Goal: Task Accomplishment & Management: Complete application form

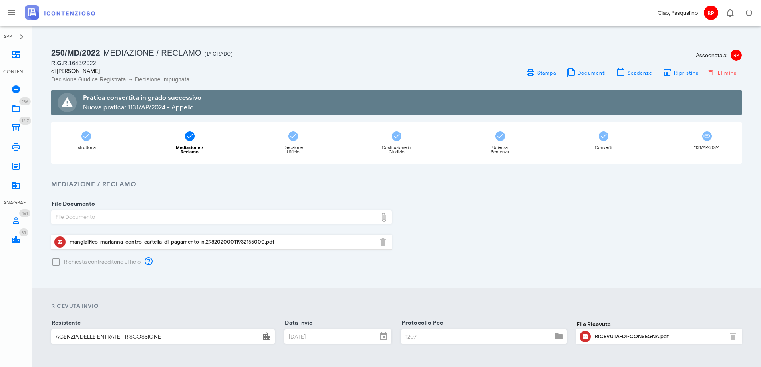
drag, startPoint x: 528, startPoint y: 225, endPoint x: 485, endPoint y: 206, distance: 47.6
click at [526, 225] on div "File Documento File Documento mangiaifico-marianna-contro-cartella-di-pagamento…" at bounding box center [396, 235] width 701 height 63
click at [17, 90] on icon at bounding box center [16, 90] width 10 height 10
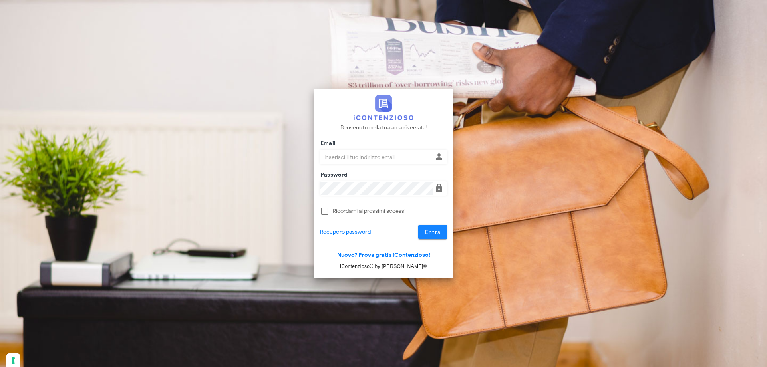
type input "[PERSON_NAME][EMAIL_ADDRESS][DOMAIN_NAME]"
click at [430, 235] on span "Entra" at bounding box center [433, 232] width 16 height 7
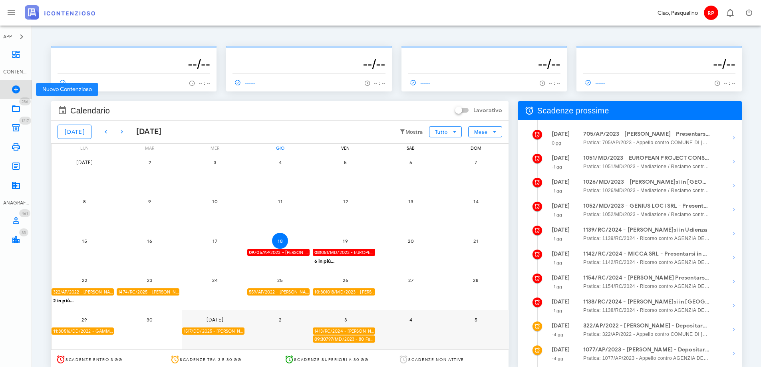
click at [14, 90] on icon at bounding box center [16, 90] width 10 height 10
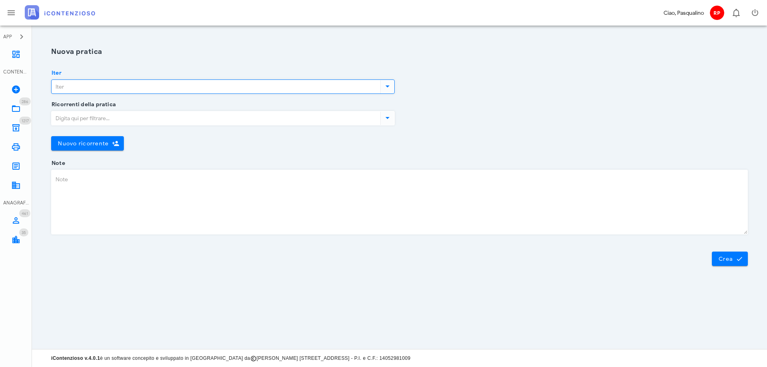
click at [181, 89] on input "Iter" at bounding box center [215, 87] width 327 height 14
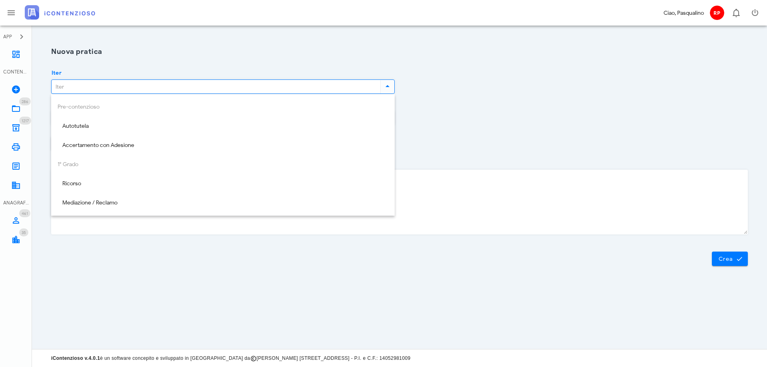
click at [112, 188] on div "Ricorso" at bounding box center [223, 184] width 331 height 16
type input "Ricorso"
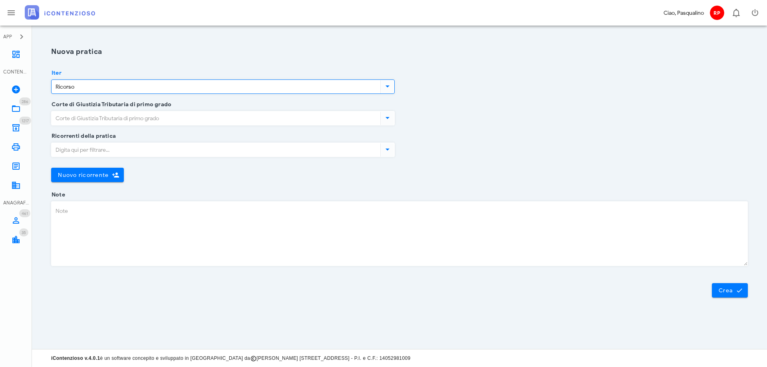
click at [141, 120] on input "Corte di Giustizia Tributaria di primo grado" at bounding box center [215, 119] width 327 height 14
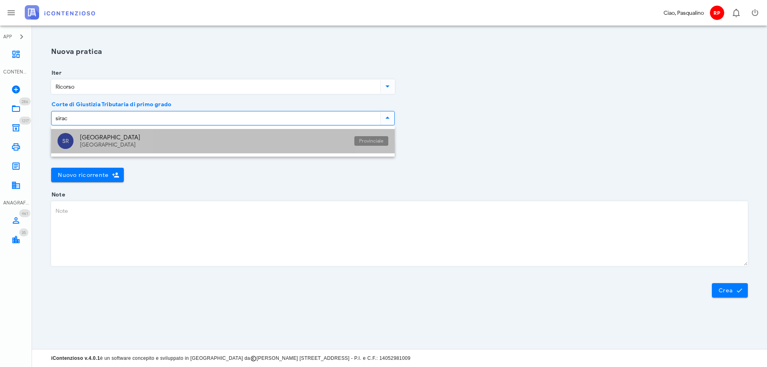
click at [118, 136] on div "Siracusa" at bounding box center [214, 137] width 268 height 7
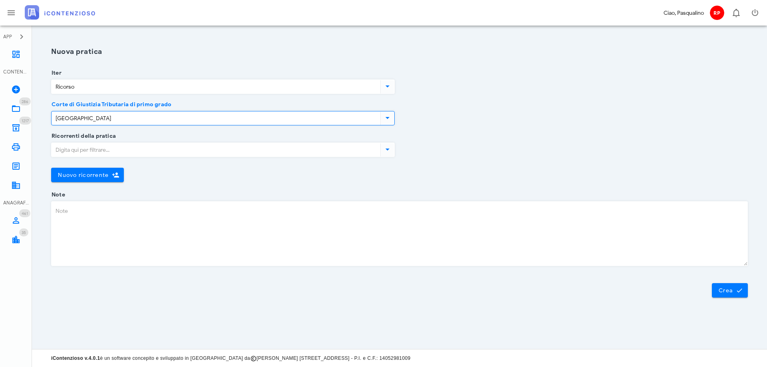
type input "Siracusa"
click at [96, 153] on input "Ricorrenti della pratica" at bounding box center [215, 150] width 327 height 14
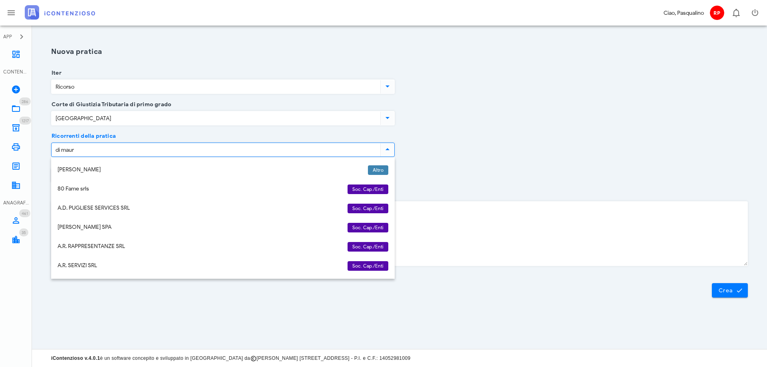
type input "di mauro"
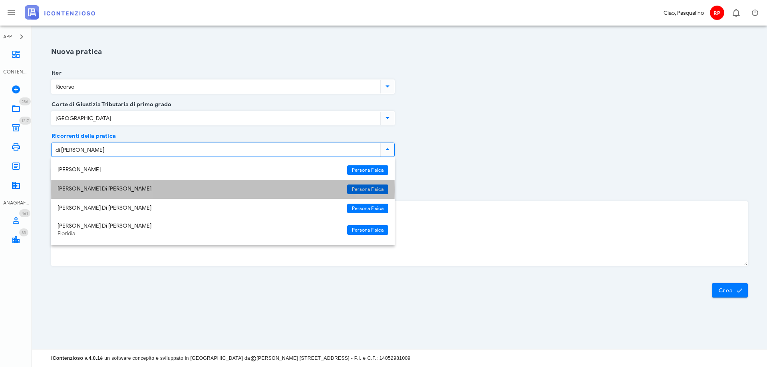
click at [73, 189] on div "[PERSON_NAME] Di [PERSON_NAME]" at bounding box center [199, 189] width 283 height 7
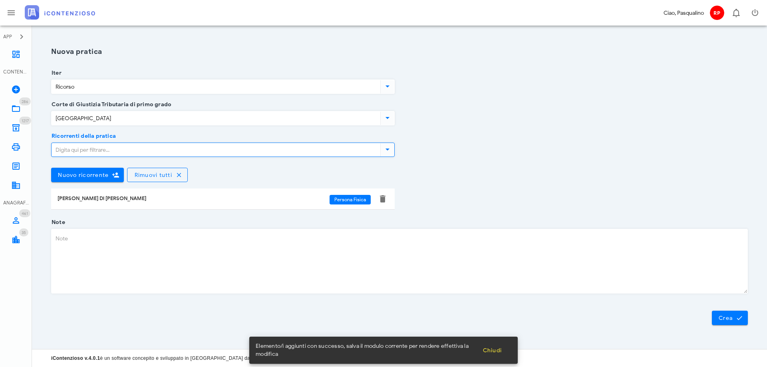
click at [509, 143] on div "Ricorrenti della pratica Nuovo ricorrente Rimuovi tutti Antonino Di mauro Perso…" at bounding box center [399, 179] width 707 height 86
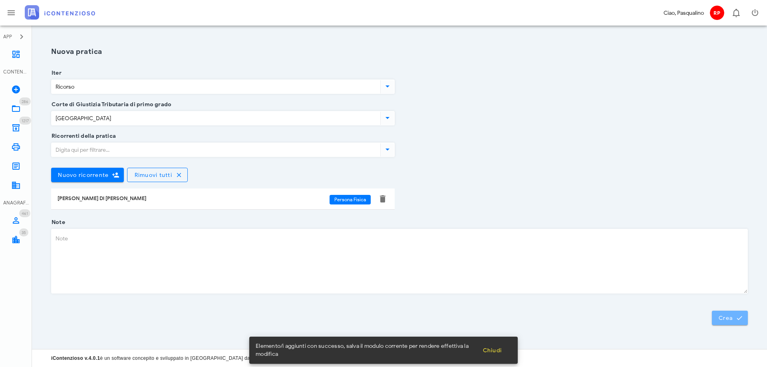
click at [721, 322] on button "Crea" at bounding box center [730, 318] width 36 height 14
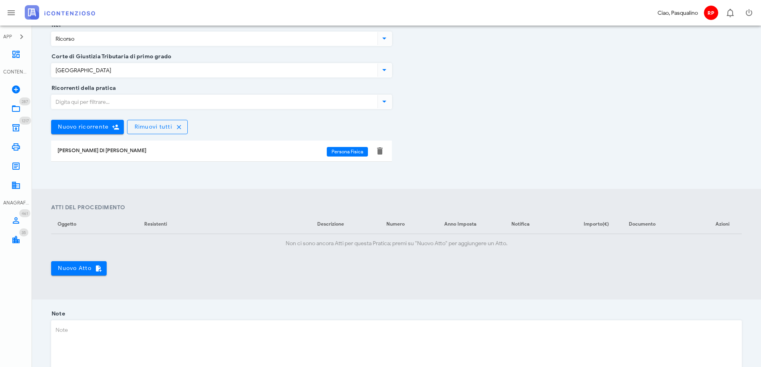
scroll to position [234, 0]
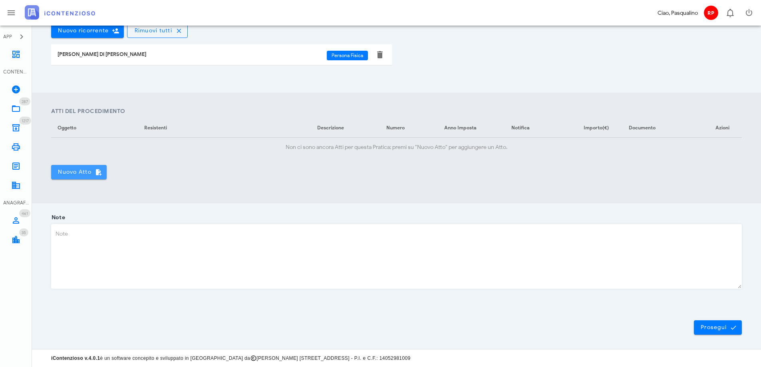
click at [80, 173] on span "Nuovo Atto" at bounding box center [79, 172] width 43 height 7
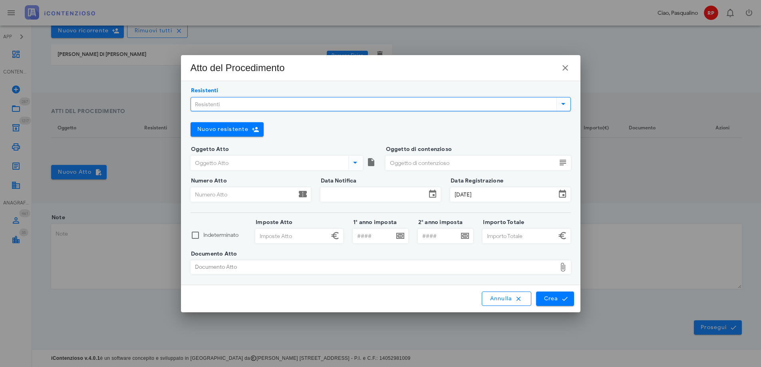
click at [265, 104] on input "Resistenti" at bounding box center [373, 105] width 364 height 14
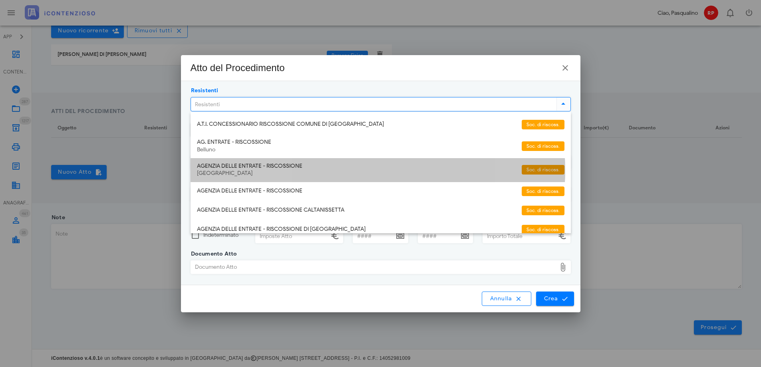
click at [301, 168] on div "AGENZIA DELLE ENTRATE - RISCOSSIONE" at bounding box center [356, 166] width 319 height 7
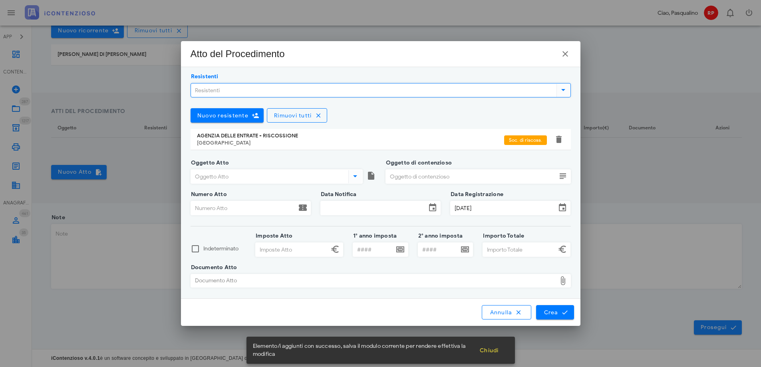
click at [269, 184] on div "Oggetto Atto" at bounding box center [277, 181] width 172 height 25
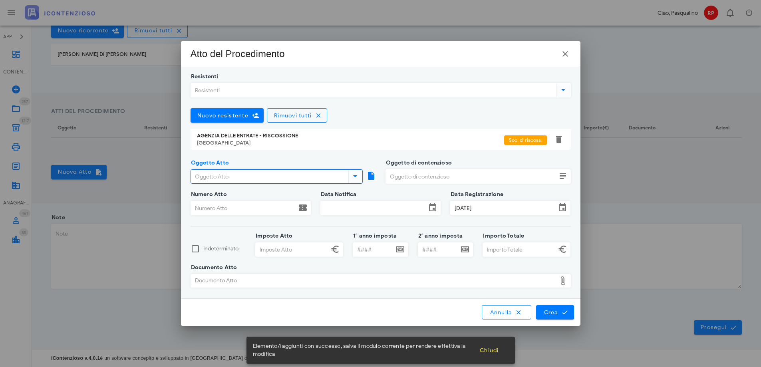
click at [273, 181] on input "Oggetto Atto" at bounding box center [269, 177] width 156 height 14
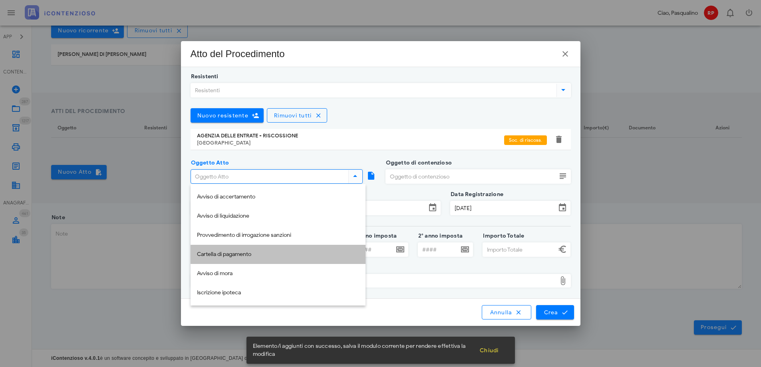
click at [240, 256] on div "Cartella di pagamento" at bounding box center [278, 254] width 162 height 7
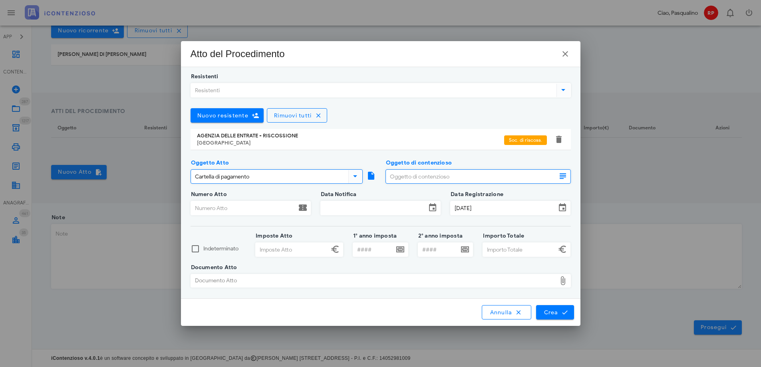
click at [405, 174] on input "Oggetto di contenzioso" at bounding box center [471, 177] width 171 height 14
drag, startPoint x: 306, startPoint y: 170, endPoint x: 295, endPoint y: 193, distance: 25.4
click at [305, 171] on input "Cartella di pagamento" at bounding box center [269, 177] width 156 height 14
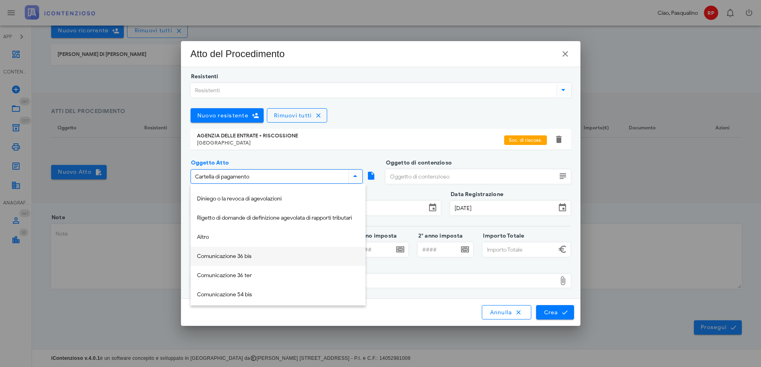
scroll to position [173, 0]
click at [287, 236] on div "Altro" at bounding box center [278, 235] width 162 height 7
type input "Altro"
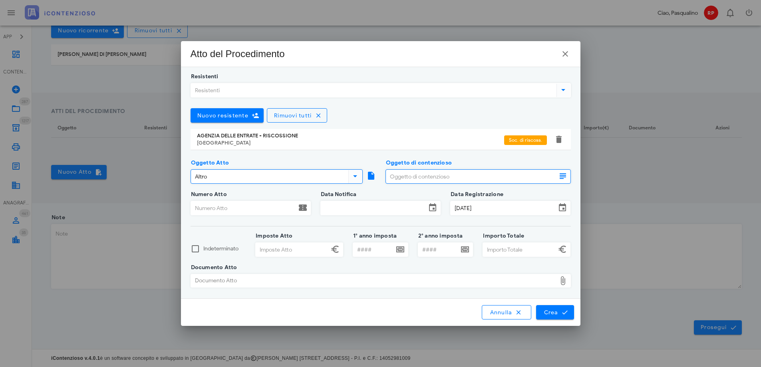
click at [426, 178] on input "Oggetto di contenzioso" at bounding box center [471, 177] width 171 height 14
type input "comunicaz prevent iscriz ipotecaria"
click at [223, 209] on input "Numero Atto" at bounding box center [244, 208] width 106 height 14
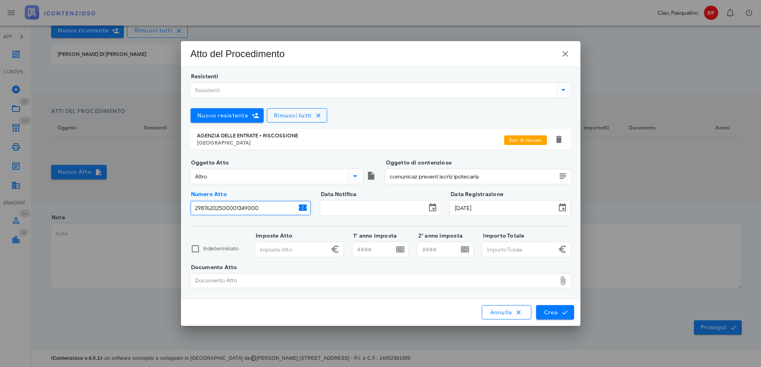
type input "29876202500001349000"
click at [374, 208] on input "Data Notifica" at bounding box center [374, 208] width 106 height 14
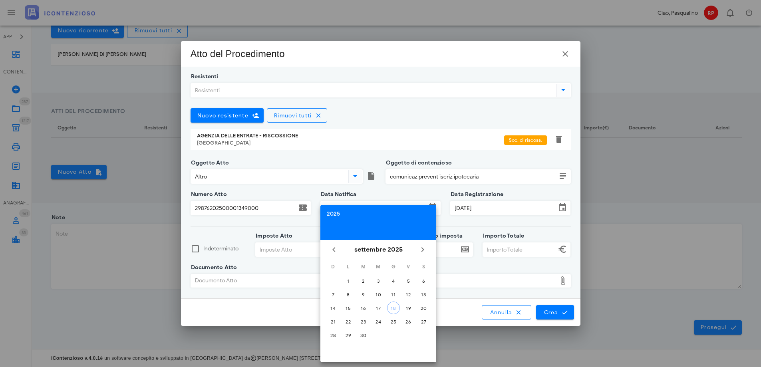
click at [337, 213] on div "2025" at bounding box center [378, 214] width 103 height 6
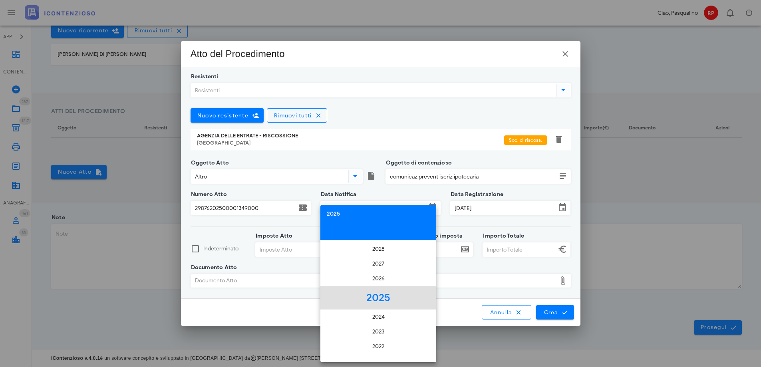
click at [382, 303] on li "2025" at bounding box center [379, 298] width 116 height 24
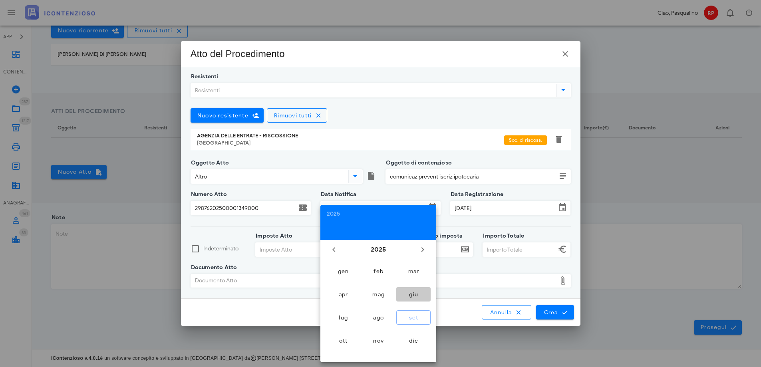
click at [412, 295] on div "giu" at bounding box center [414, 294] width 22 height 7
click at [462, 222] on div at bounding box center [510, 220] width 120 height 6
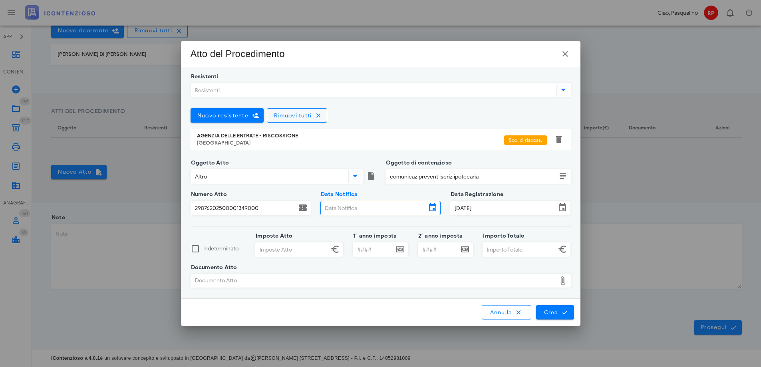
click at [381, 209] on input "Data Notifica" at bounding box center [374, 208] width 106 height 14
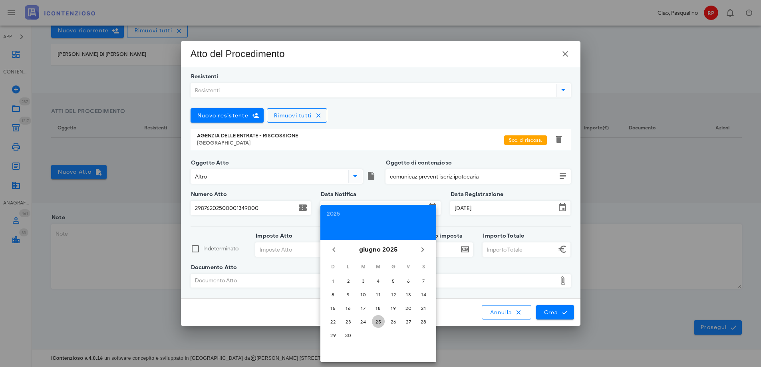
click at [381, 325] on div "25" at bounding box center [378, 322] width 13 height 6
type input "25/06/2025"
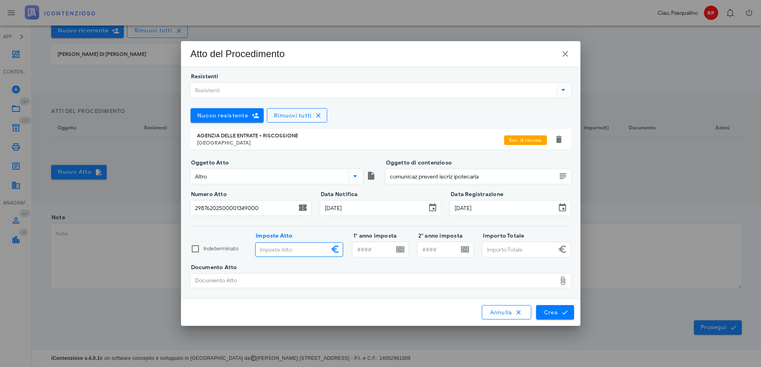
click at [295, 253] on input "Imposte Atto" at bounding box center [292, 250] width 73 height 14
click at [284, 248] on input "Imposte Atto" at bounding box center [292, 250] width 73 height 14
type input "23.176,00"
click at [365, 255] on input "1° anno imposta" at bounding box center [373, 250] width 41 height 14
type input "2010"
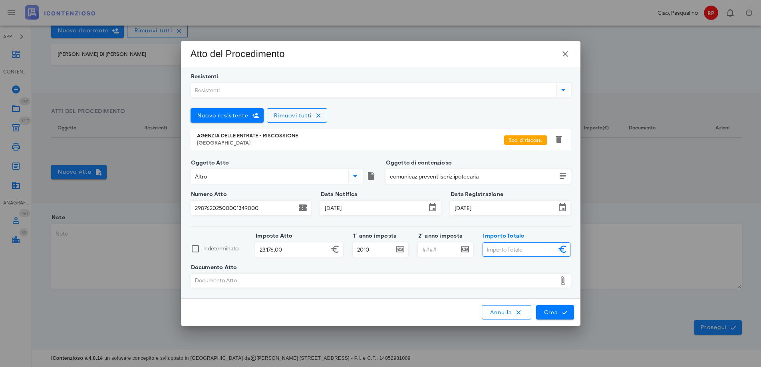
click at [504, 251] on input "Importo Totale" at bounding box center [519, 250] width 73 height 14
click at [264, 281] on div "Documento Atto" at bounding box center [374, 281] width 366 height 13
type input "89.262,00"
type input "C:\fakepath\DI MAURO ANTONINO COMUNICAZIOEN PREVENTIVA D IPOTECA 29876202500001…"
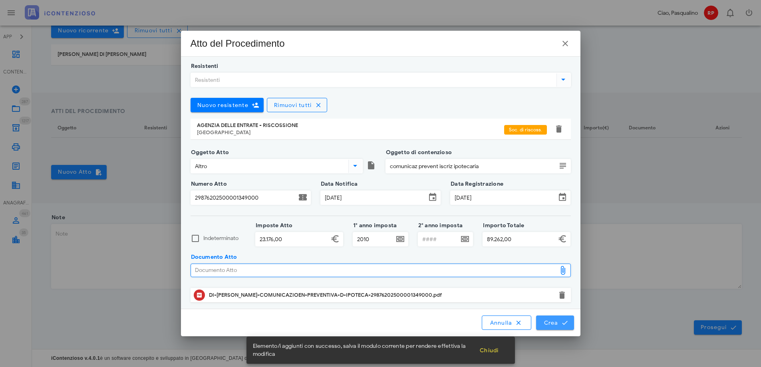
click at [554, 321] on span "Crea" at bounding box center [555, 322] width 23 height 7
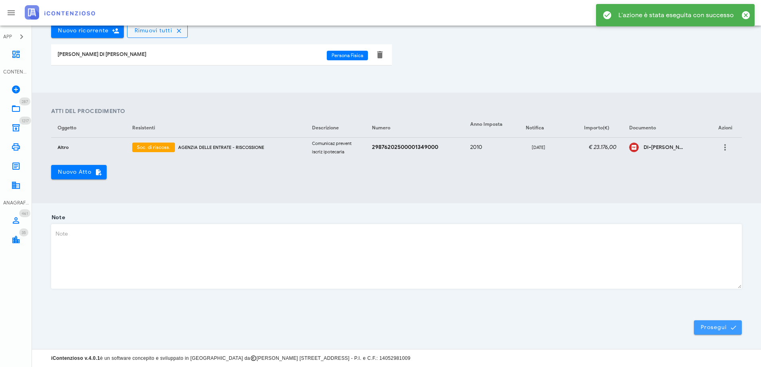
click at [707, 328] on span "Prosegui" at bounding box center [718, 327] width 35 height 7
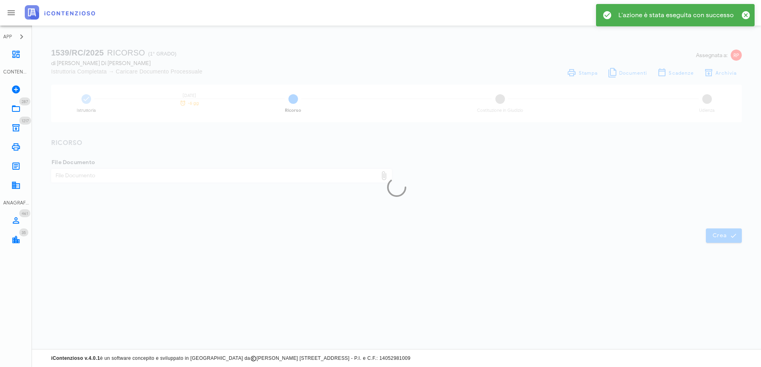
scroll to position [0, 0]
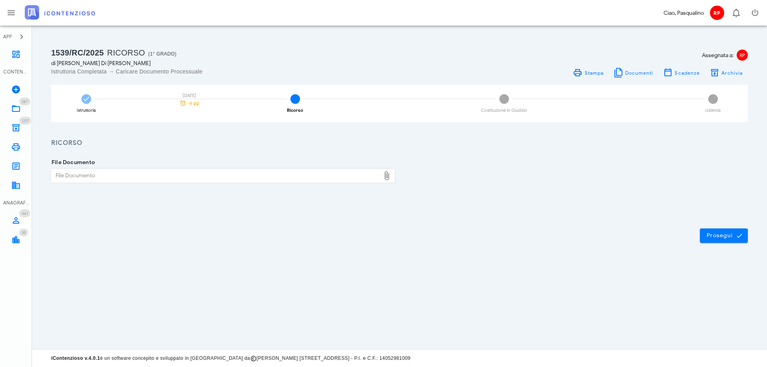
click at [128, 173] on div "File Documento" at bounding box center [216, 175] width 329 height 13
type input "C:\fakepath\DI MAURO ANTONINO COMUNICAZIOEN PREVENTIVA D IPOTECA 29876202500001…"
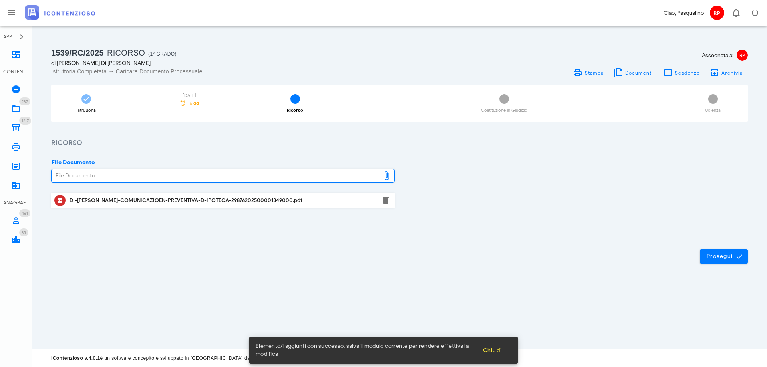
click at [633, 263] on div "Prosegui" at bounding box center [399, 256] width 735 height 43
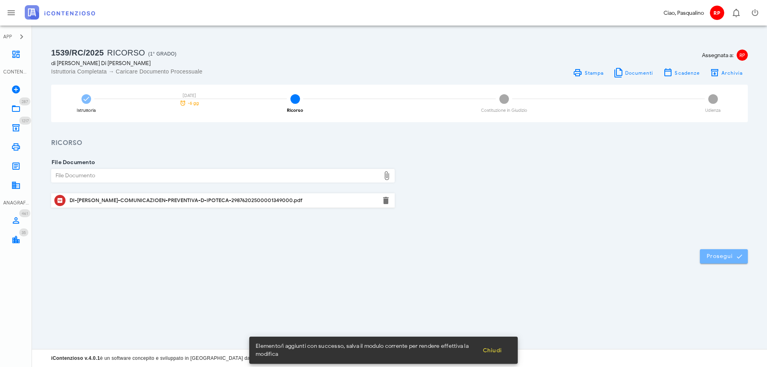
click at [715, 253] on span "Prosegui" at bounding box center [724, 256] width 35 height 7
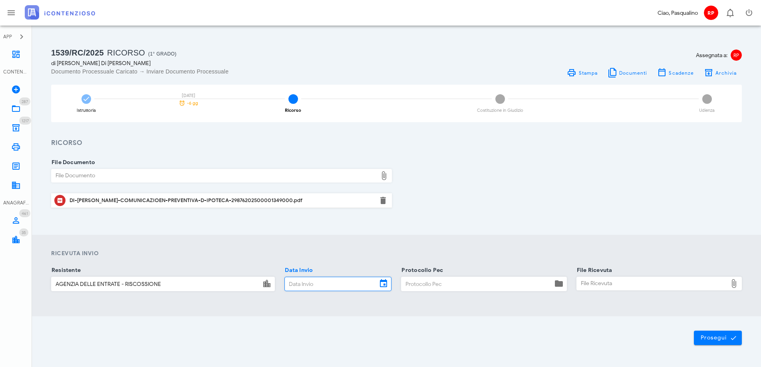
click at [337, 283] on input "Data Invio" at bounding box center [331, 284] width 92 height 14
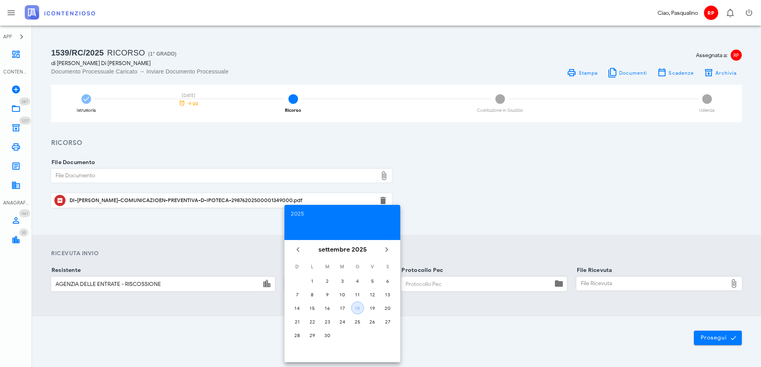
click at [360, 307] on div "18" at bounding box center [358, 308] width 12 height 6
type input "18/09/2025"
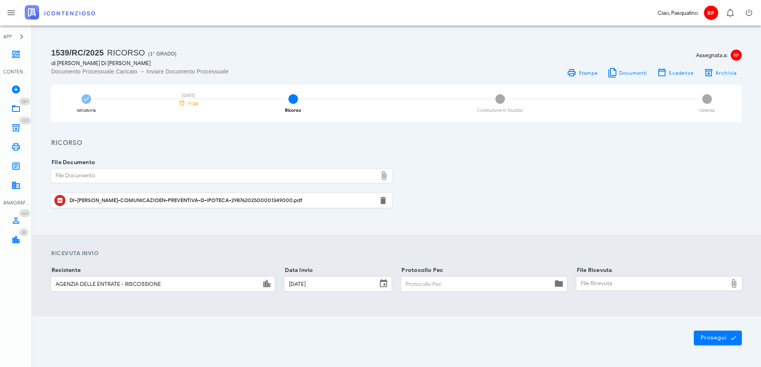
click at [446, 288] on input "Protocollo Pec" at bounding box center [477, 284] width 151 height 14
type input "1809"
click at [600, 287] on div "File Ricevuta" at bounding box center [652, 283] width 151 height 13
type input "C:\fakepath\Ricorso Di Mauro Antonino avverso Comunicazione Preventiva di Iscri…"
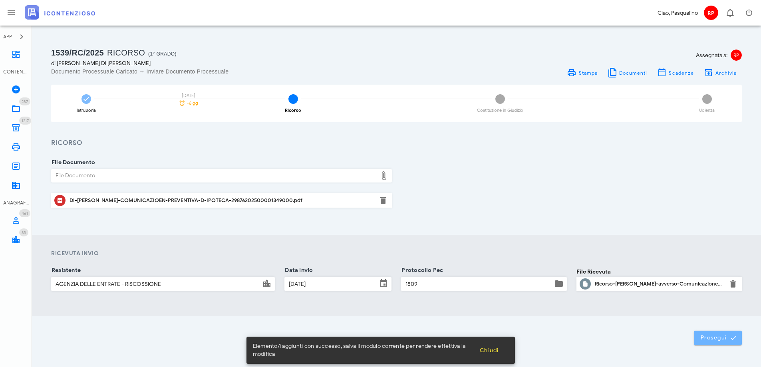
click at [715, 340] on span "Prosegui" at bounding box center [718, 338] width 35 height 7
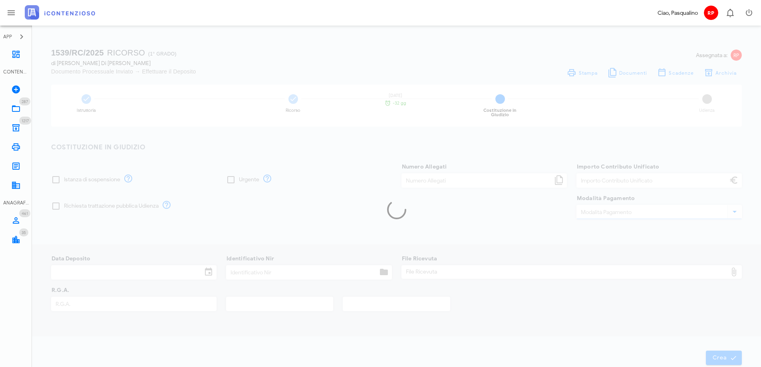
type input "120,00"
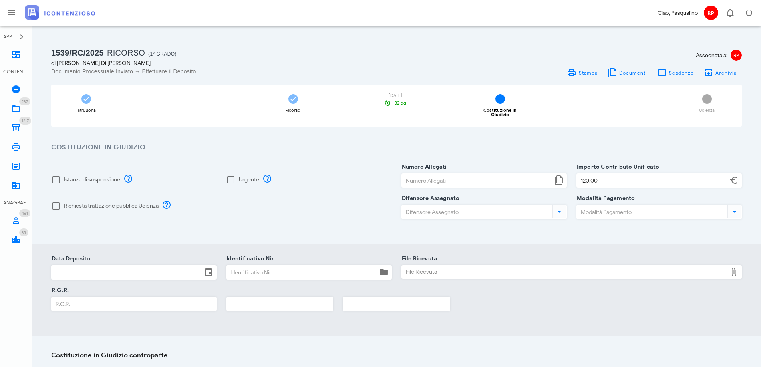
scroll to position [105, 0]
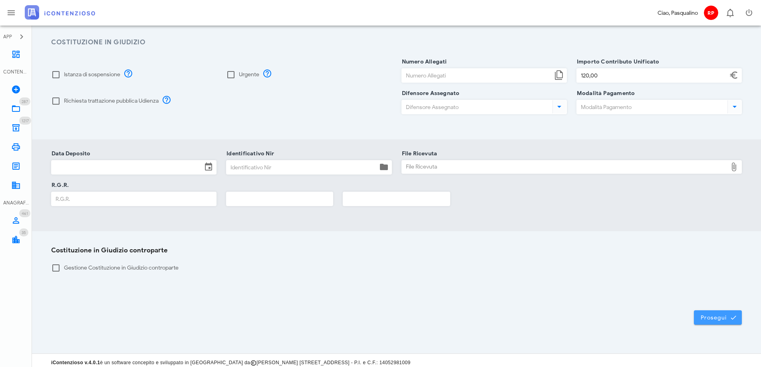
click at [717, 314] on span "Prosegui" at bounding box center [718, 317] width 35 height 7
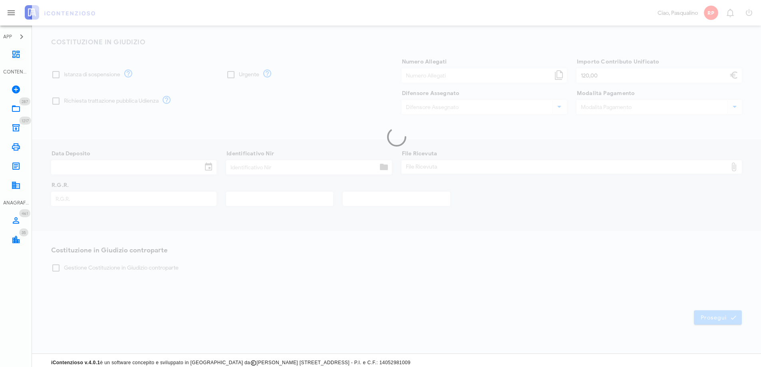
scroll to position [0, 0]
